Goal: Transaction & Acquisition: Book appointment/travel/reservation

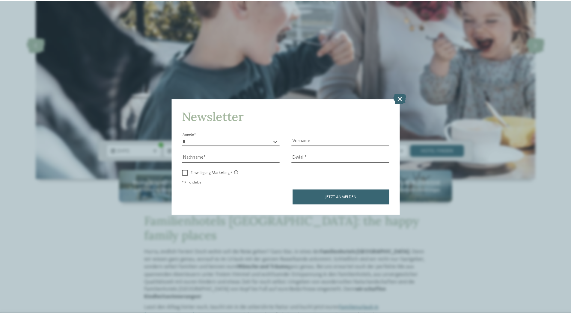
scroll to position [120, 0]
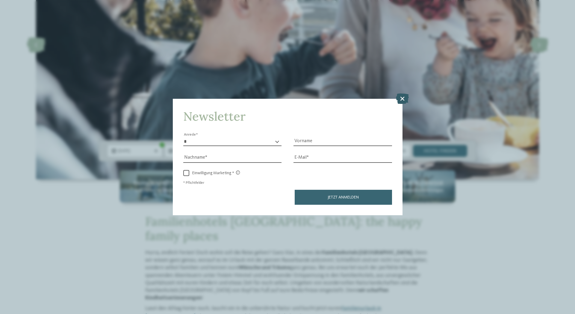
click at [404, 97] on icon at bounding box center [402, 98] width 13 height 10
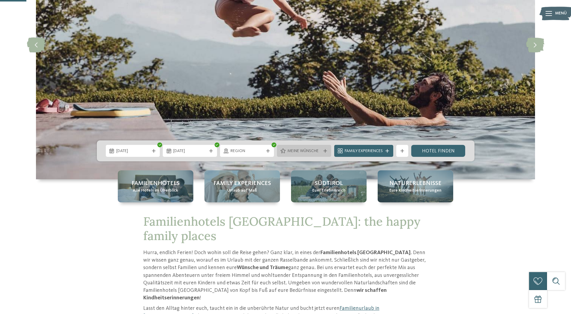
click at [326, 152] on icon at bounding box center [325, 151] width 4 height 4
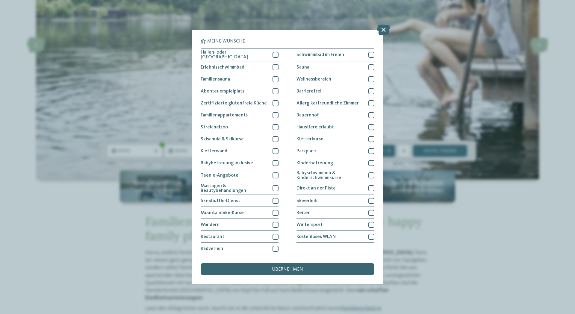
click at [438, 263] on div "Meine Wünsche Hallen- oder Schleusenbad Schwimmbad im Freien" at bounding box center [287, 157] width 575 height 314
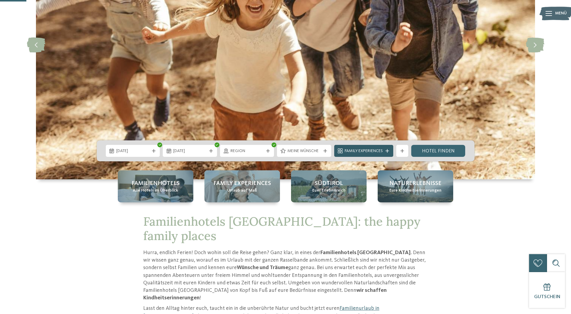
click at [387, 151] on icon at bounding box center [387, 151] width 4 height 4
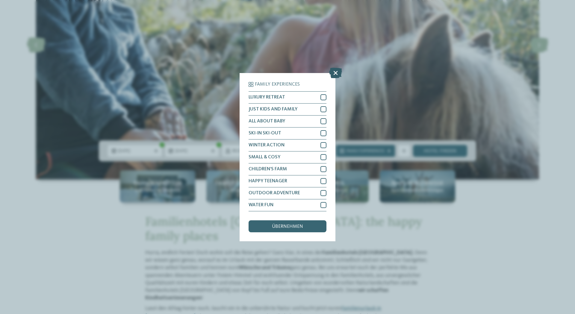
click at [337, 71] on icon at bounding box center [335, 72] width 13 height 10
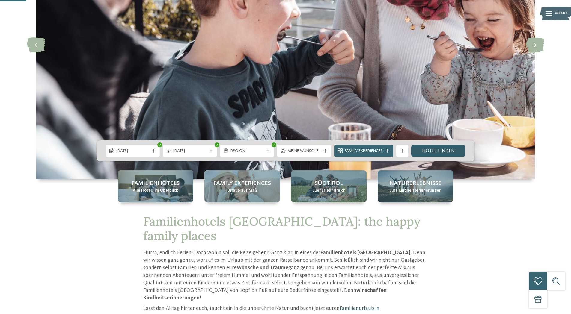
click at [439, 149] on link "Hotel finden" at bounding box center [438, 151] width 54 height 12
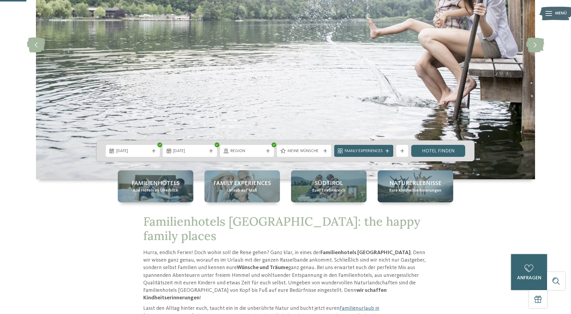
click at [323, 154] on div "Meine Wünsche" at bounding box center [304, 151] width 54 height 12
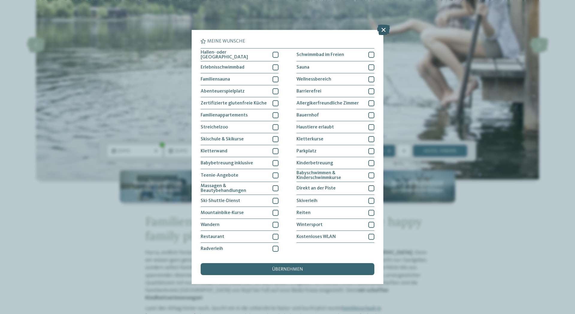
click at [381, 31] on icon at bounding box center [383, 30] width 13 height 10
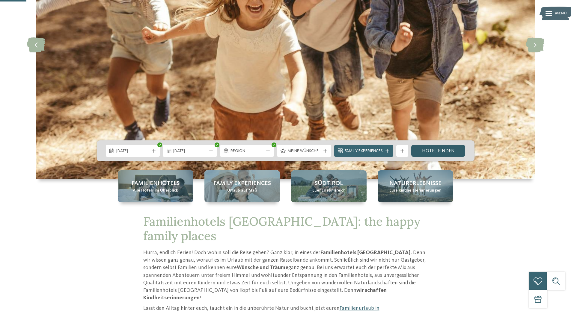
click at [439, 149] on link "Hotel finden" at bounding box center [438, 151] width 54 height 12
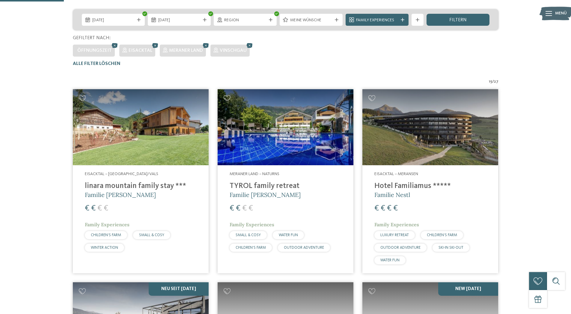
scroll to position [137, 0]
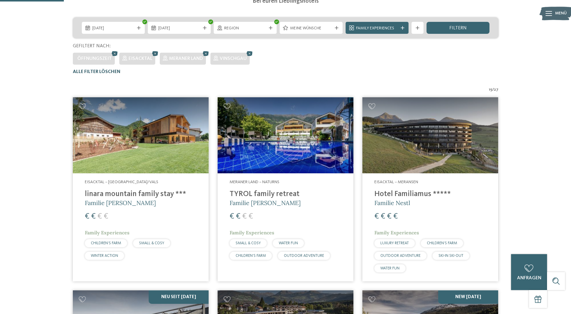
click at [101, 72] on span "Alle Filter löschen" at bounding box center [97, 72] width 48 height 5
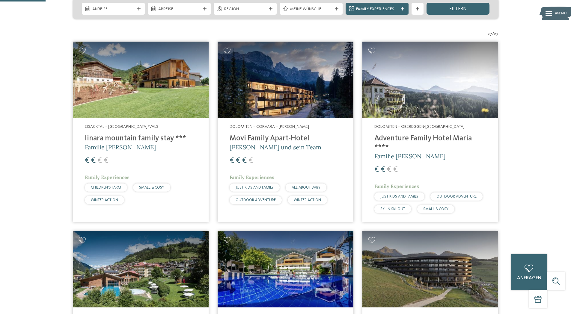
scroll to position [160, 0]
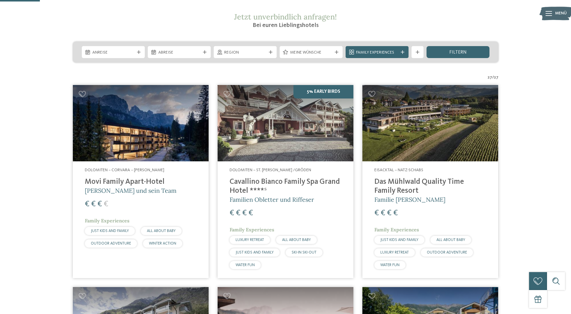
scroll to position [7, 0]
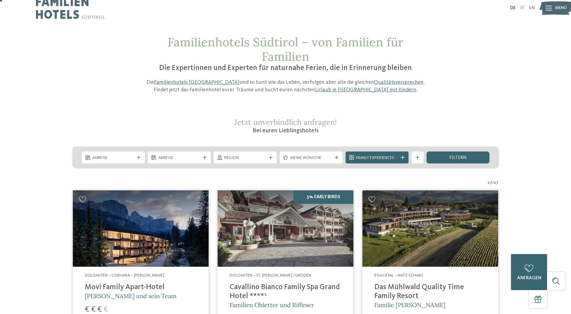
click at [271, 156] on icon at bounding box center [271, 158] width 4 height 4
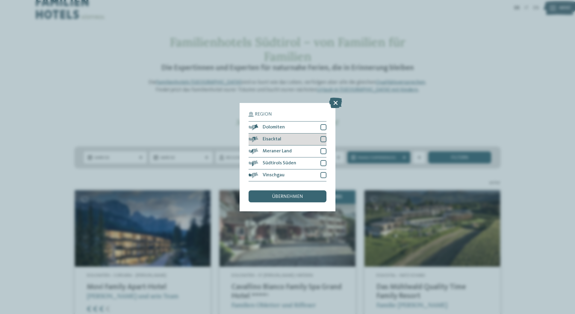
click at [325, 138] on div at bounding box center [324, 139] width 6 height 6
click at [324, 149] on div at bounding box center [324, 151] width 6 height 6
click at [326, 174] on div at bounding box center [324, 175] width 6 height 6
click at [283, 200] on div "übernehmen" at bounding box center [288, 197] width 78 height 12
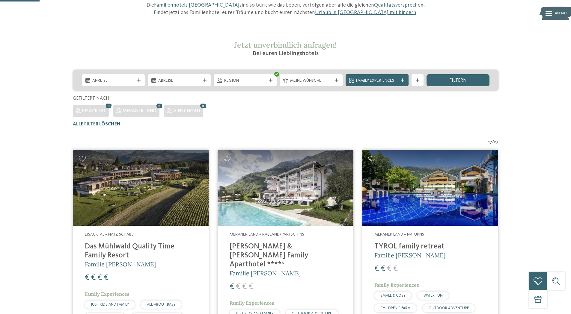
scroll to position [77, 0]
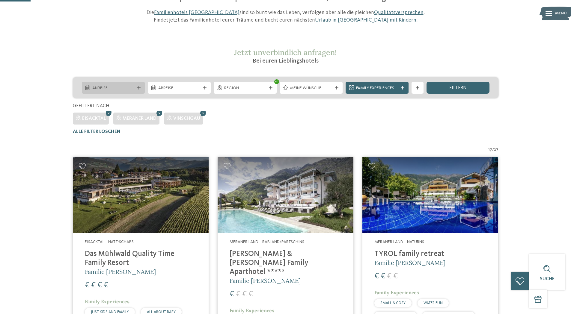
click at [125, 85] on span "Anreise" at bounding box center [113, 88] width 42 height 6
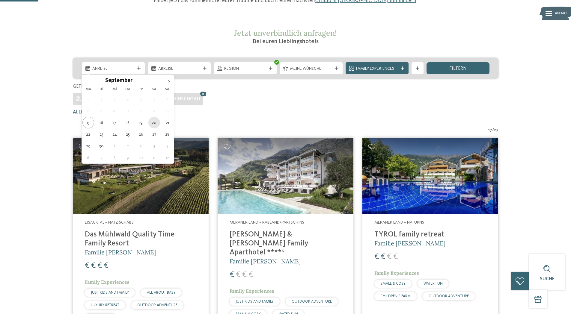
scroll to position [107, 0]
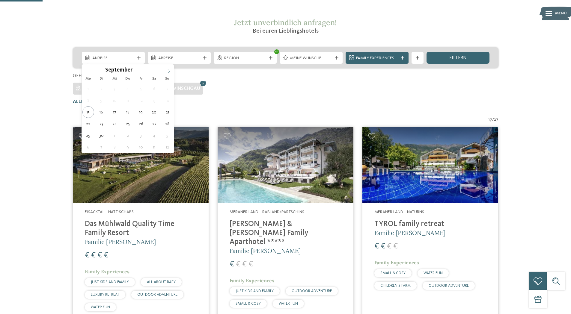
click at [169, 71] on icon at bounding box center [169, 71] width 4 height 4
type div "11.10.2025"
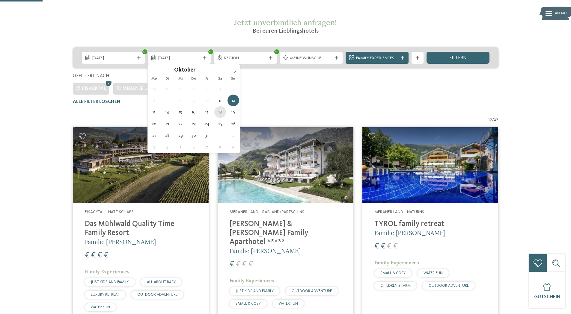
type div "18.10.2025"
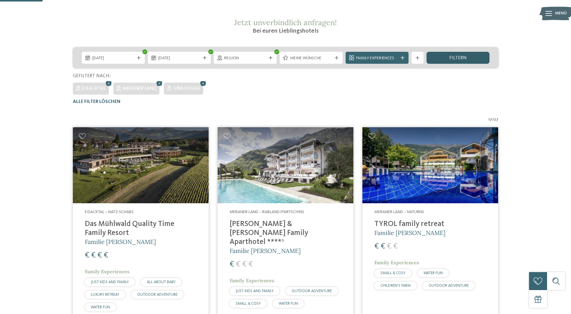
click at [441, 60] on div "filtern" at bounding box center [457, 58] width 63 height 12
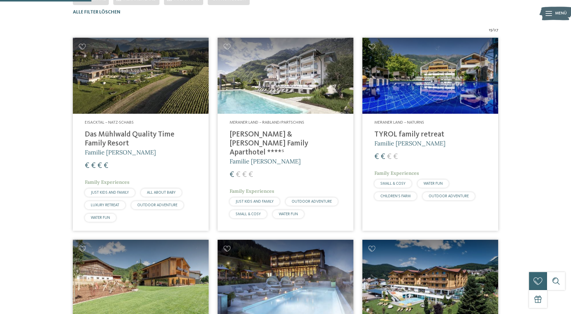
scroll to position [197, 0]
click at [275, 135] on h4 "Heidi & Edith Family Aparthotel ****ˢ" at bounding box center [285, 143] width 112 height 27
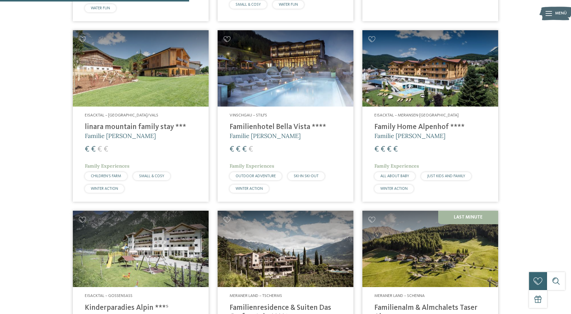
scroll to position [406, 0]
click at [113, 100] on img at bounding box center [141, 68] width 136 height 76
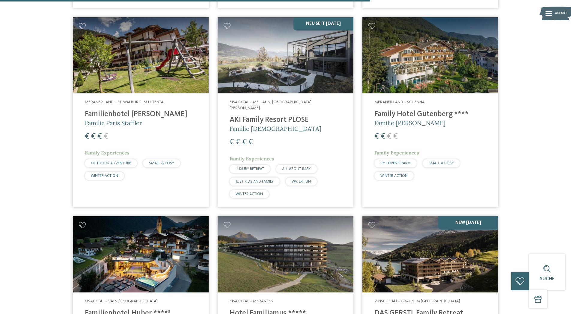
scroll to position [796, 0]
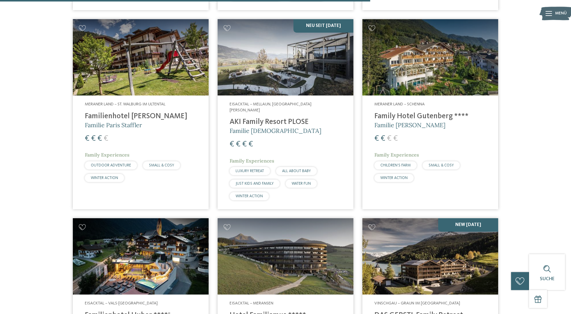
click at [414, 56] on img at bounding box center [430, 57] width 136 height 76
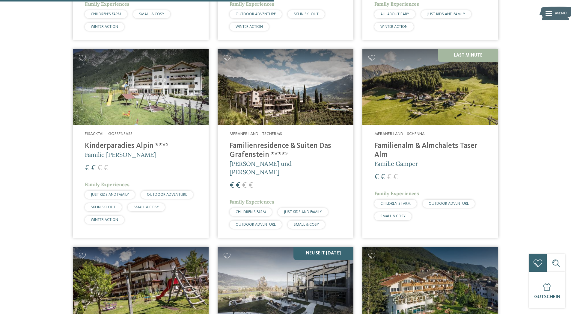
scroll to position [556, 0]
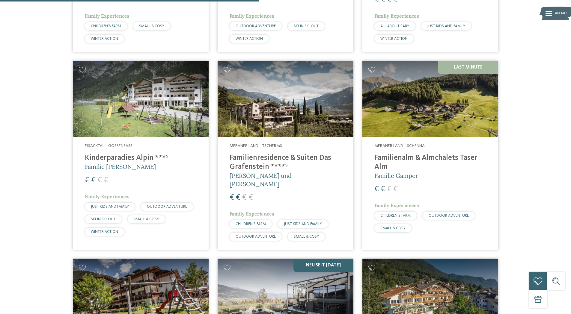
click at [269, 105] on img at bounding box center [286, 99] width 136 height 76
click at [419, 109] on img at bounding box center [430, 99] width 136 height 76
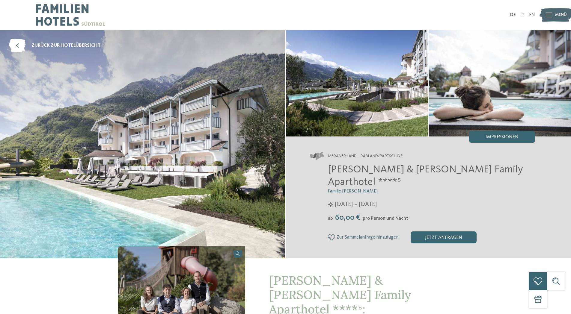
click at [502, 200] on div "Heidi & Edith Family Aparthotel ****ˢ Familie Klotzner 12.04. – 09.11.2025 ab" at bounding box center [422, 204] width 225 height 80
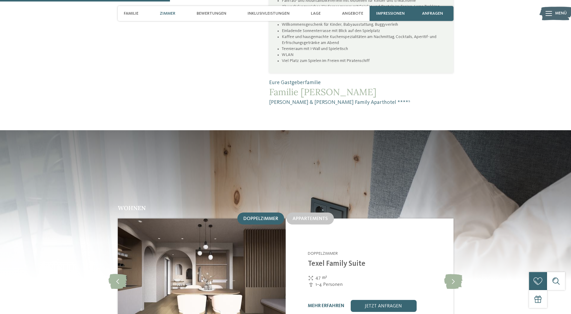
scroll to position [629, 0]
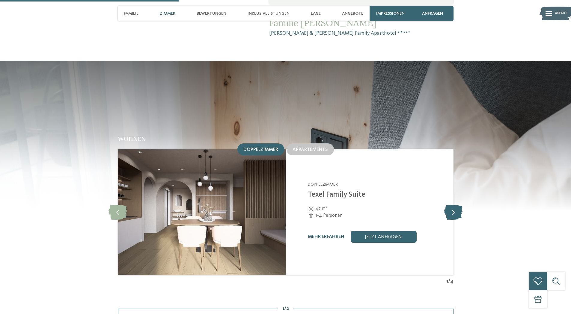
click at [457, 205] on icon at bounding box center [453, 212] width 18 height 15
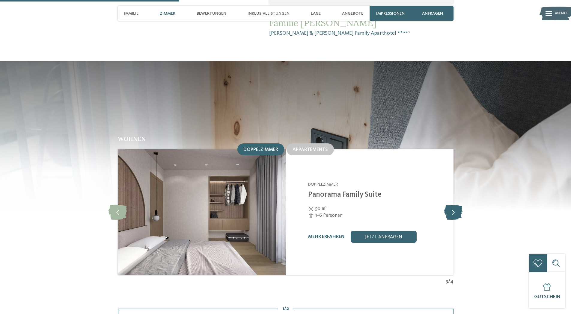
click at [457, 205] on icon at bounding box center [453, 212] width 18 height 15
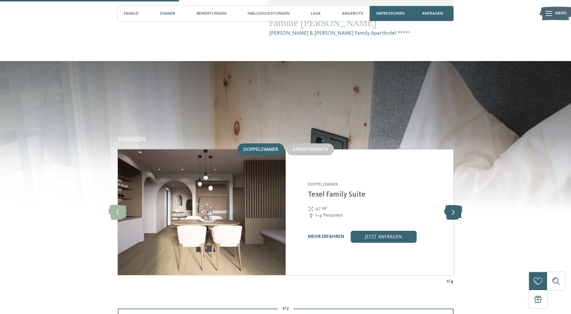
click at [457, 205] on icon at bounding box center [453, 212] width 18 height 15
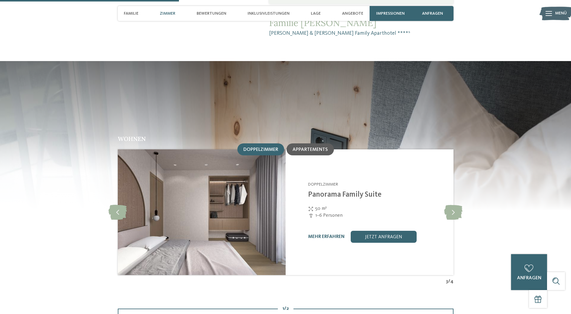
click at [313, 147] on span "Appartements" at bounding box center [309, 149] width 35 height 5
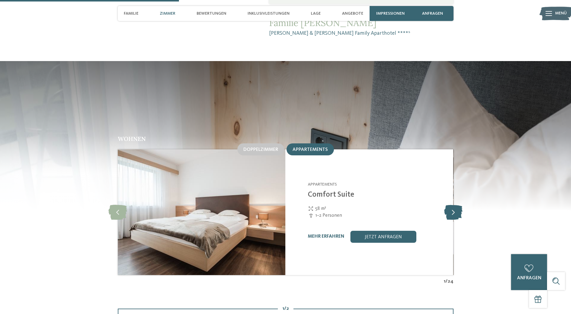
click at [455, 205] on icon at bounding box center [453, 212] width 18 height 15
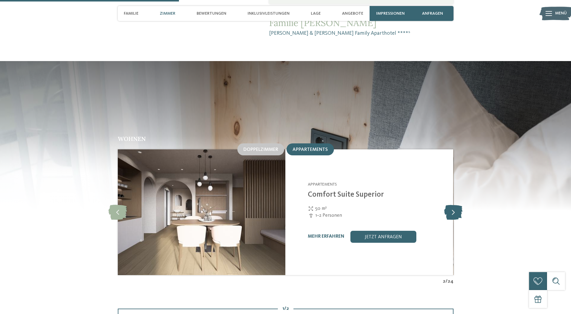
click at [452, 205] on icon at bounding box center [453, 212] width 18 height 15
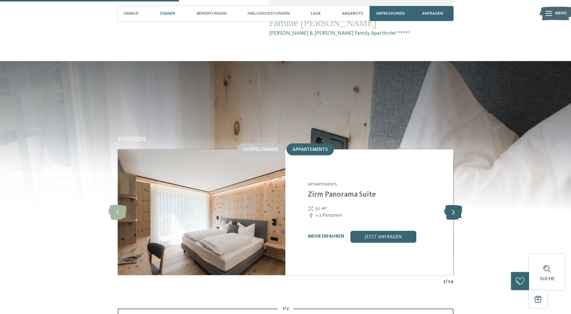
click at [452, 205] on icon at bounding box center [453, 212] width 18 height 15
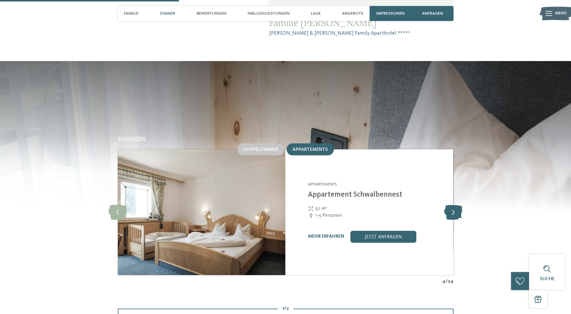
click at [452, 205] on icon at bounding box center [453, 212] width 18 height 15
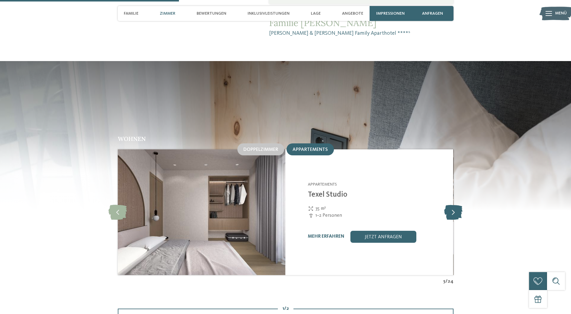
click at [452, 205] on icon at bounding box center [453, 212] width 18 height 15
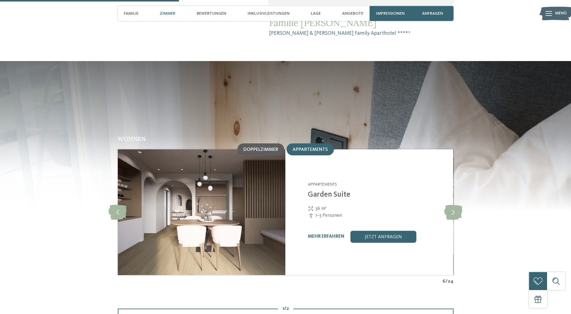
click at [254, 144] on div "Doppelzimmer" at bounding box center [260, 150] width 47 height 12
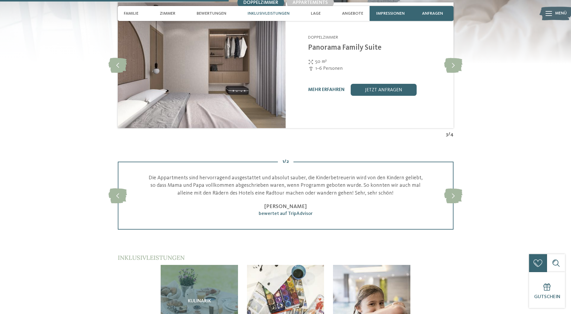
scroll to position [809, 0]
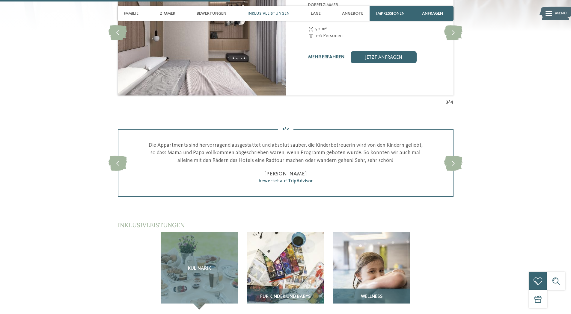
click at [367, 232] on img at bounding box center [371, 270] width 77 height 77
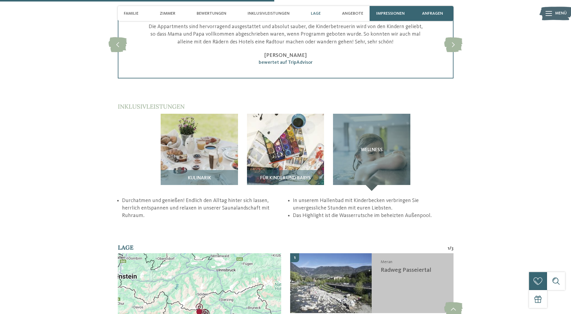
scroll to position [989, 0]
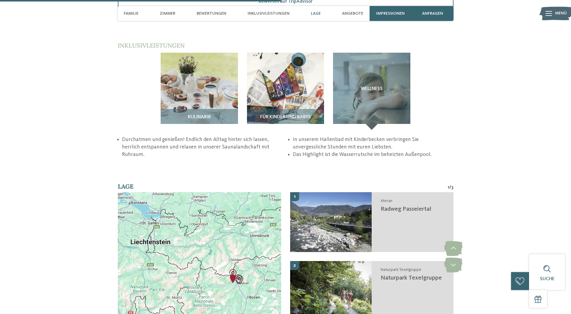
drag, startPoint x: 178, startPoint y: 177, endPoint x: 213, endPoint y: 203, distance: 43.8
click at [213, 203] on div at bounding box center [199, 256] width 163 height 129
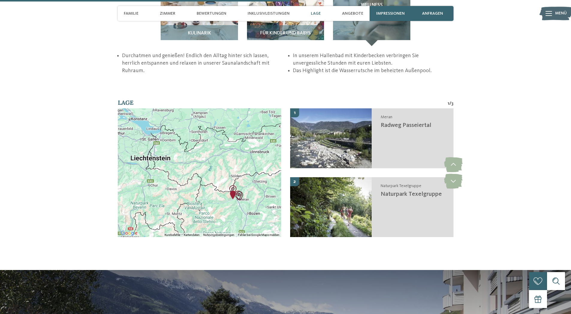
scroll to position [1079, 0]
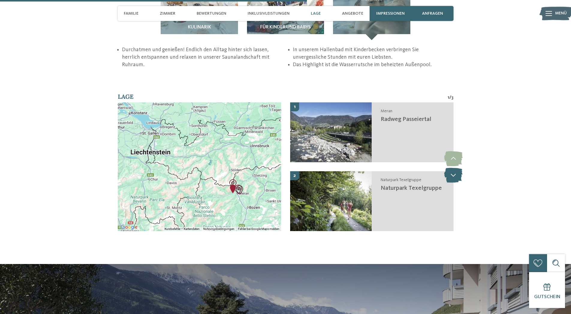
click at [454, 168] on icon at bounding box center [453, 175] width 18 height 15
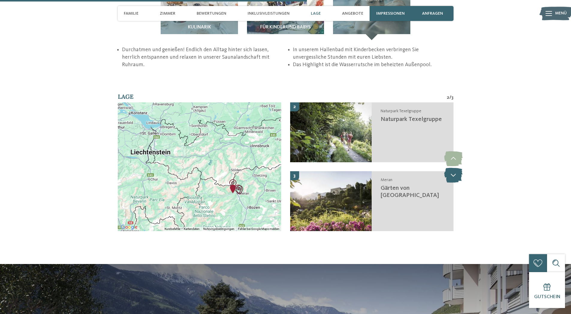
click at [454, 168] on icon at bounding box center [453, 175] width 18 height 15
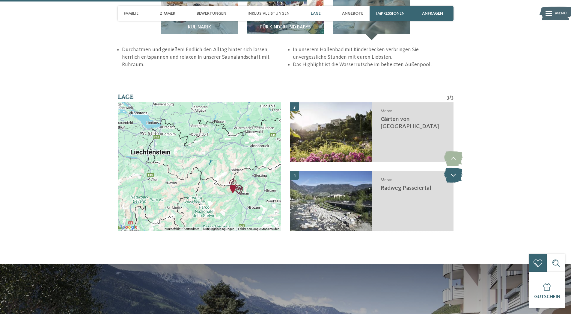
click at [454, 168] on icon at bounding box center [453, 175] width 18 height 15
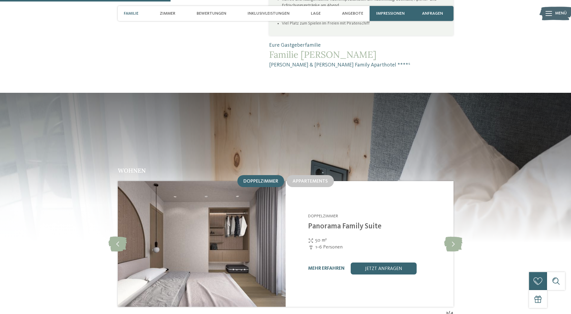
scroll to position [419, 0]
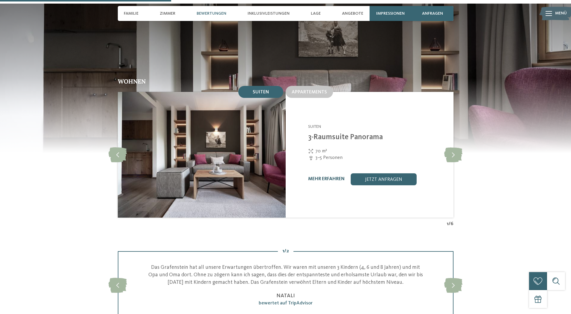
scroll to position [569, 0]
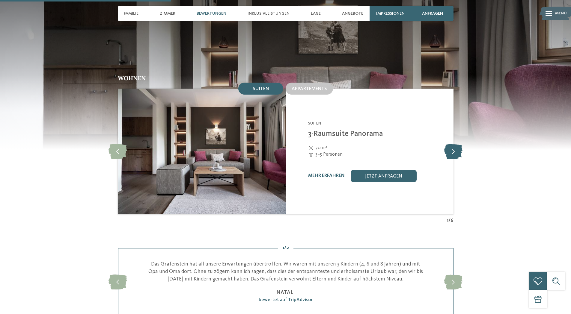
click at [458, 144] on icon at bounding box center [453, 151] width 18 height 15
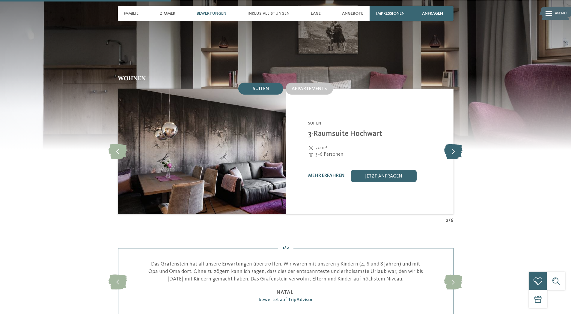
click at [457, 144] on icon at bounding box center [453, 151] width 18 height 15
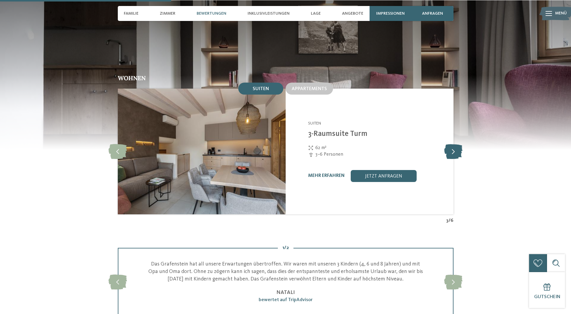
click at [457, 144] on icon at bounding box center [453, 151] width 18 height 15
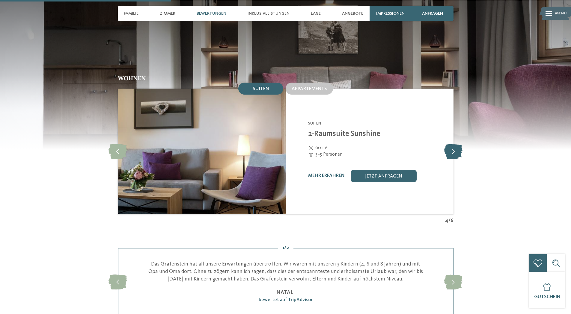
click at [457, 144] on icon at bounding box center [453, 151] width 18 height 15
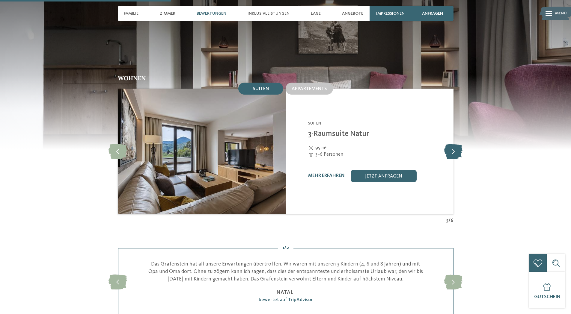
click at [457, 144] on icon at bounding box center [453, 151] width 18 height 15
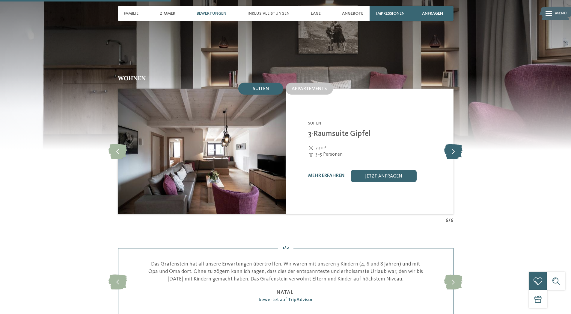
click at [457, 144] on icon at bounding box center [453, 151] width 18 height 15
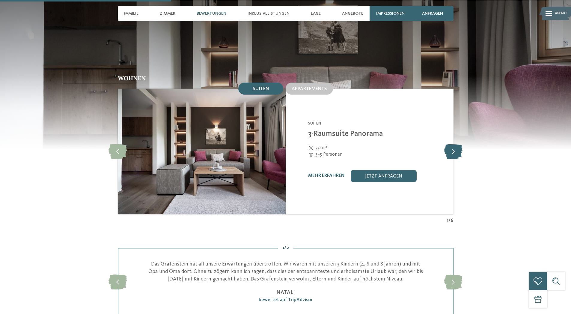
click at [457, 144] on icon at bounding box center [453, 151] width 18 height 15
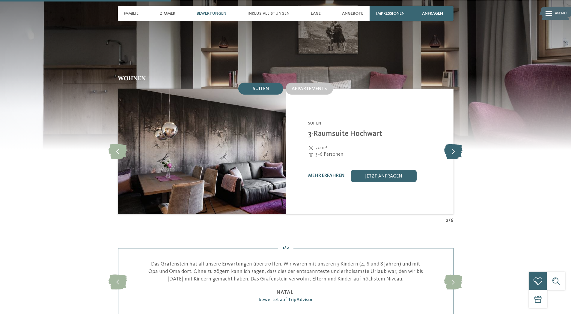
click at [457, 144] on icon at bounding box center [453, 151] width 18 height 15
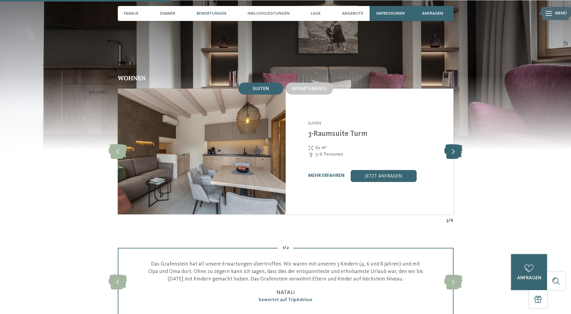
click at [457, 144] on icon at bounding box center [453, 151] width 18 height 15
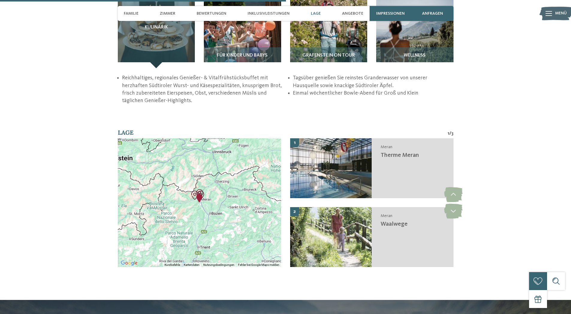
scroll to position [959, 0]
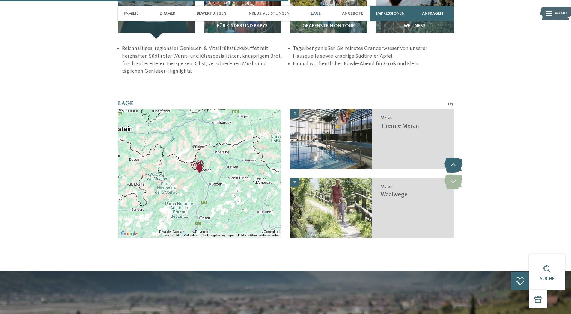
click at [455, 158] on icon at bounding box center [453, 165] width 18 height 15
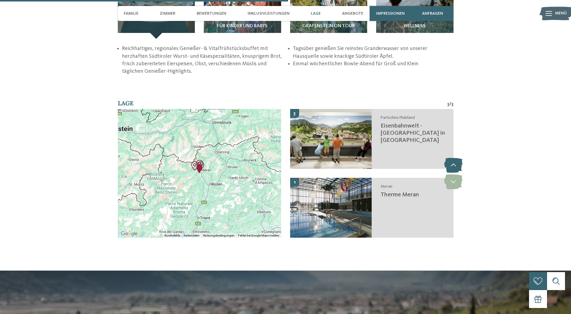
click at [455, 158] on icon at bounding box center [453, 165] width 18 height 15
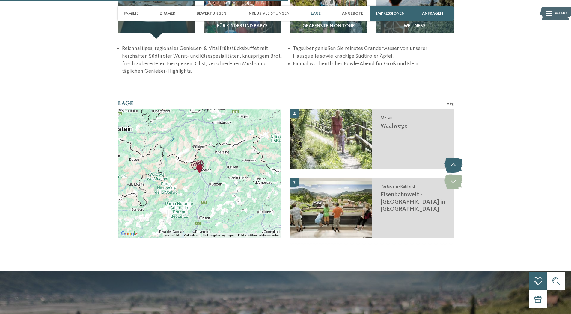
click at [455, 158] on icon at bounding box center [453, 165] width 18 height 15
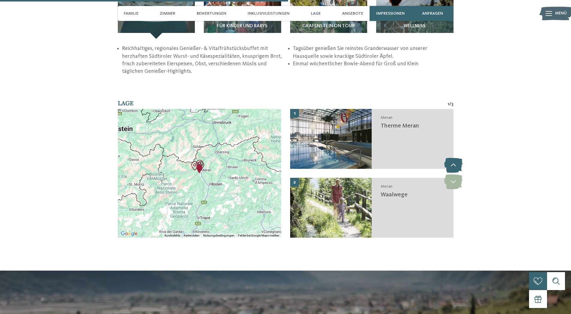
click at [455, 158] on icon at bounding box center [453, 165] width 18 height 15
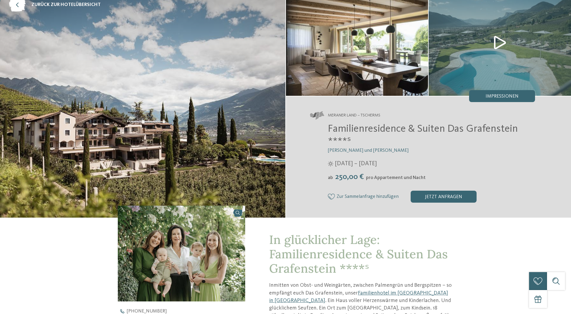
scroll to position [0, 0]
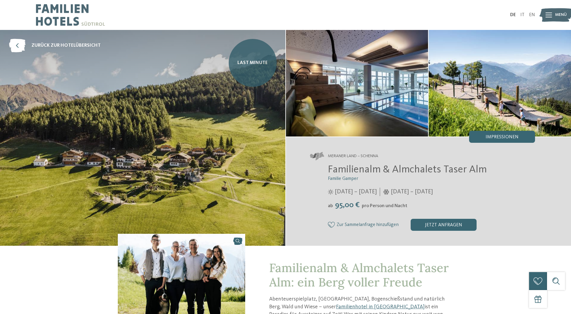
click at [256, 65] on span "Last Minute" at bounding box center [252, 63] width 30 height 7
